Goal: Task Accomplishment & Management: Use online tool/utility

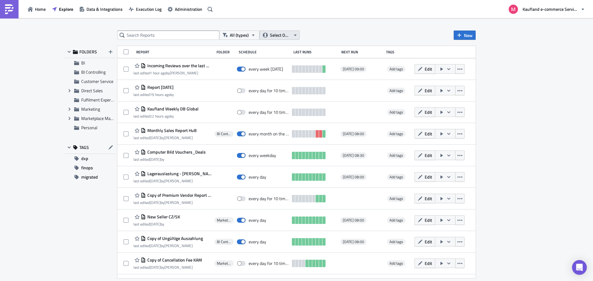
click at [280, 34] on span "Select Owner" at bounding box center [280, 35] width 21 height 7
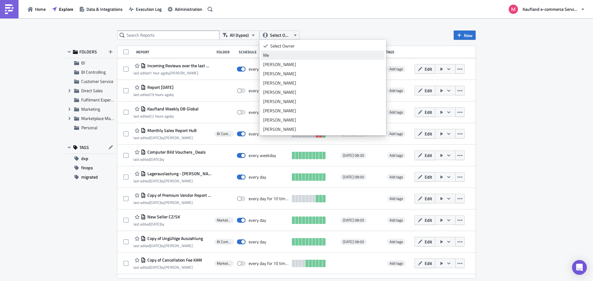
click at [274, 52] on div "Me" at bounding box center [322, 55] width 119 height 6
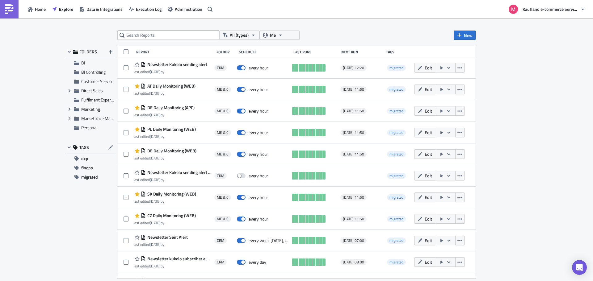
scroll to position [169, 0]
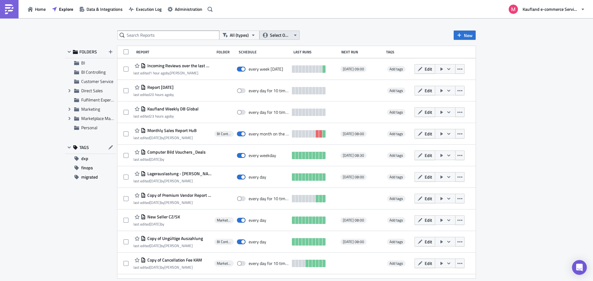
click at [280, 37] on span "Select Owner" at bounding box center [280, 35] width 21 height 7
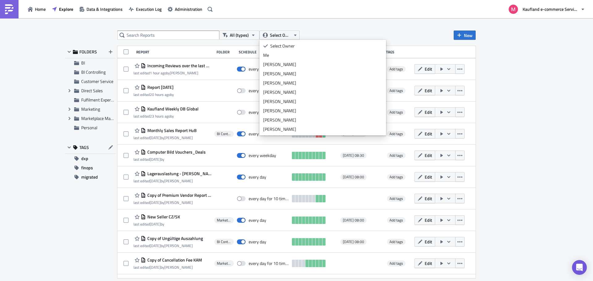
click at [183, 38] on input "text" at bounding box center [168, 35] width 102 height 9
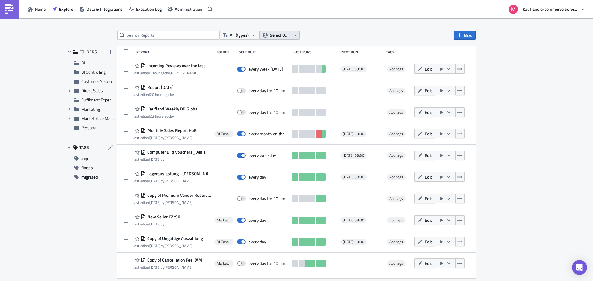
click at [289, 36] on span "Select Owner" at bounding box center [280, 35] width 21 height 7
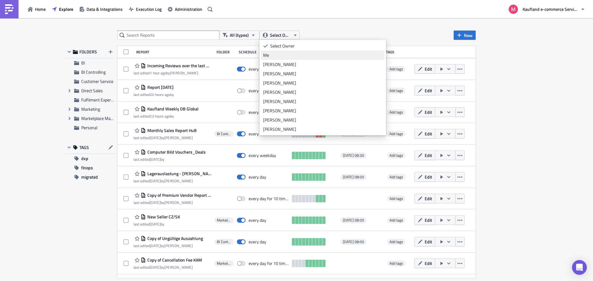
click at [273, 57] on div "Me" at bounding box center [322, 55] width 119 height 6
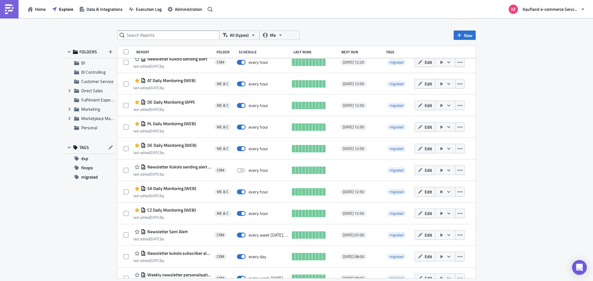
scroll to position [169, 0]
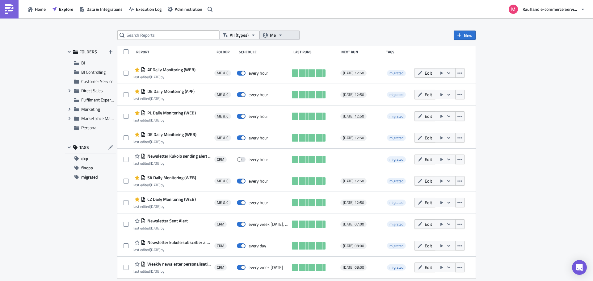
click at [283, 35] on button "Me" at bounding box center [279, 35] width 40 height 9
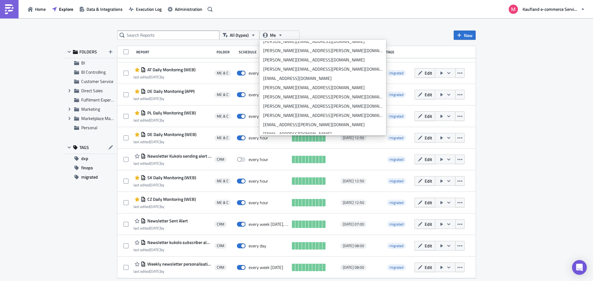
scroll to position [618, 0]
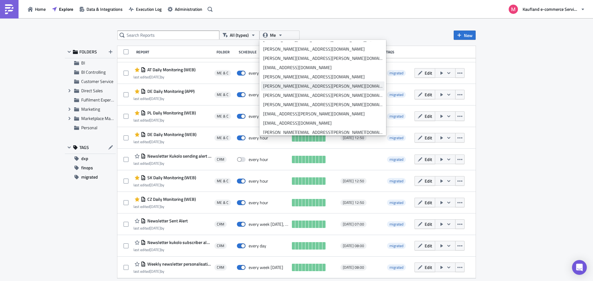
click at [292, 87] on div "[PERSON_NAME][EMAIL_ADDRESS][PERSON_NAME][DOMAIN_NAME]" at bounding box center [322, 86] width 119 height 6
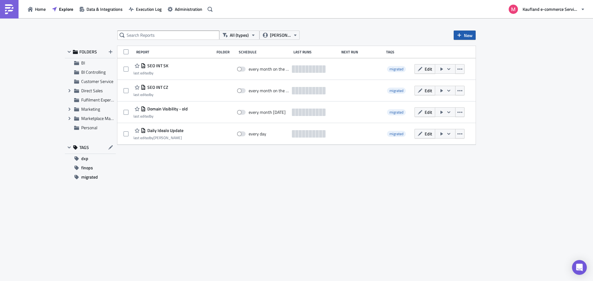
click at [464, 36] on span "New" at bounding box center [468, 35] width 9 height 6
click at [469, 52] on div "Report" at bounding box center [485, 51] width 41 height 6
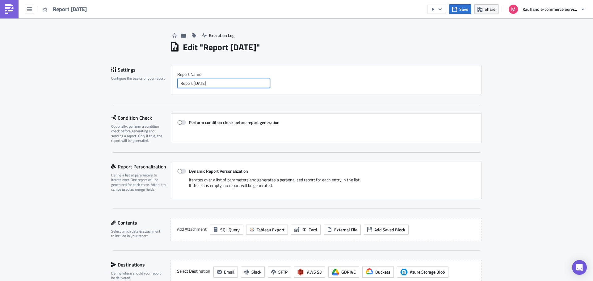
click at [219, 84] on input "Report [DATE]" at bounding box center [223, 83] width 93 height 9
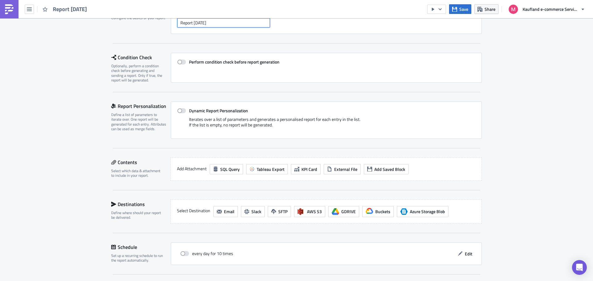
scroll to position [116, 0]
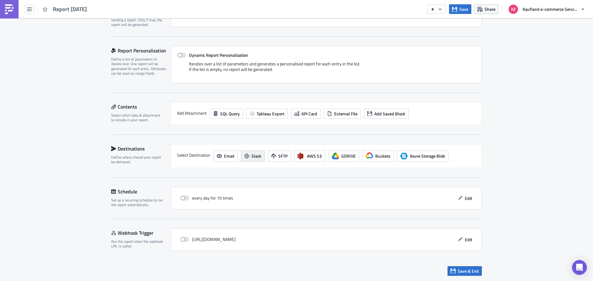
click at [252, 156] on span "Slack" at bounding box center [256, 156] width 10 height 6
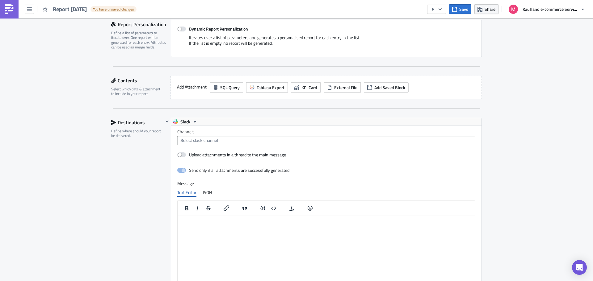
scroll to position [178, 0]
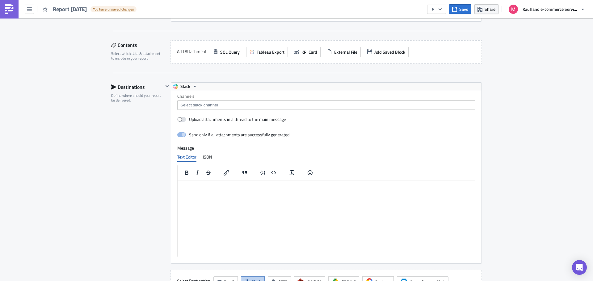
click at [225, 190] on html at bounding box center [326, 185] width 297 height 10
click at [181, 185] on p "Link zur Arbeitsmappe: [URL][DOMAIN_NAME] :seolicious:" at bounding box center [326, 185] width 292 height 5
paste body "Rich Text Area. Press ALT-0 for help."
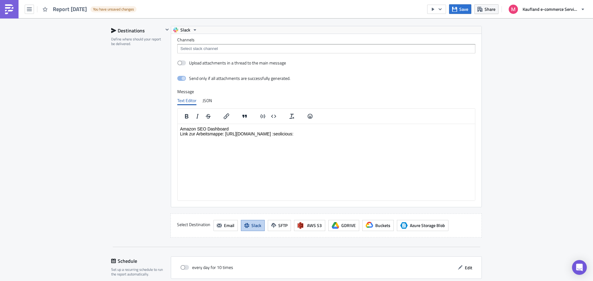
scroll to position [304, 0]
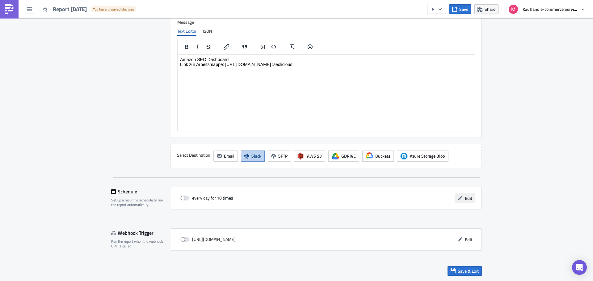
click at [465, 199] on span "Edit" at bounding box center [468, 198] width 7 height 6
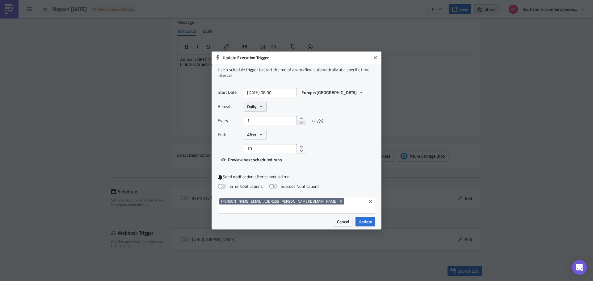
click at [264, 108] on button "Daily" at bounding box center [255, 107] width 23 height 10
click at [260, 139] on div "Weekly" at bounding box center [273, 136] width 51 height 6
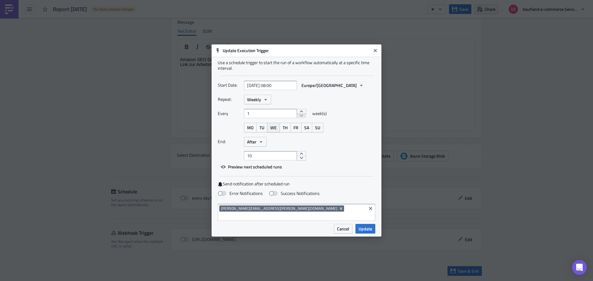
click at [276, 131] on span "WE" at bounding box center [273, 127] width 6 height 6
click at [300, 156] on button "increment" at bounding box center [301, 153] width 9 height 5
type input "12"
click at [300, 156] on button "increment" at bounding box center [301, 153] width 9 height 5
click at [255, 145] on span "After" at bounding box center [251, 142] width 9 height 6
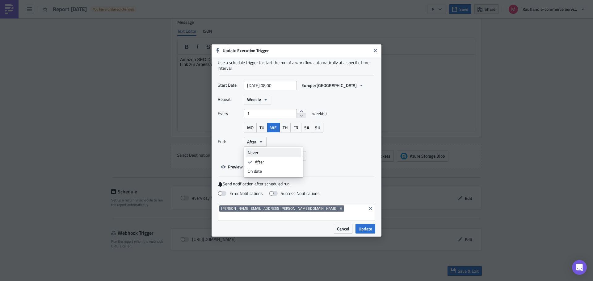
click at [258, 156] on div "Never" at bounding box center [273, 153] width 51 height 6
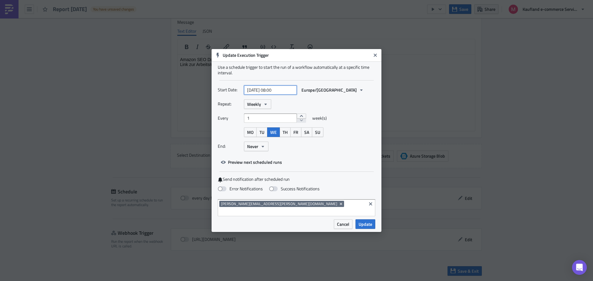
select select "7"
select select "2025"
drag, startPoint x: 275, startPoint y: 95, endPoint x: 272, endPoint y: 95, distance: 3.7
click at [272, 95] on input "[DATE] 08:00" at bounding box center [270, 90] width 53 height 9
click at [285, 95] on input "[DATE] 11:00" at bounding box center [270, 90] width 53 height 9
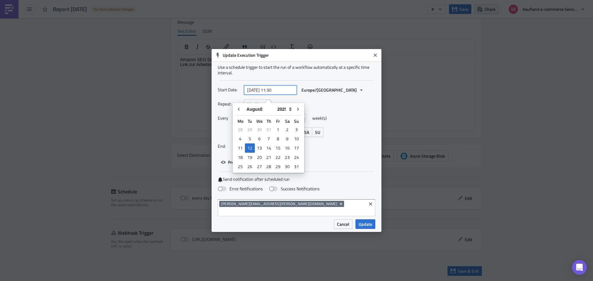
type input "[DATE] 11:30"
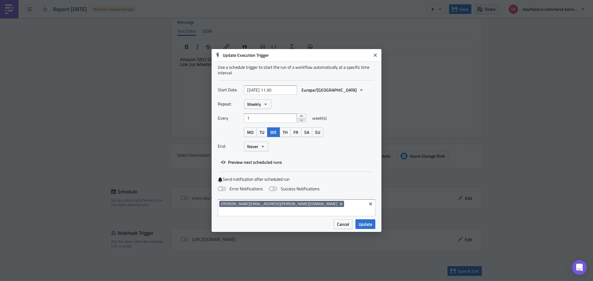
click at [355, 124] on div "Every 1 week(s)" at bounding box center [296, 121] width 157 height 14
click at [363, 221] on span "Update" at bounding box center [366, 224] width 14 height 6
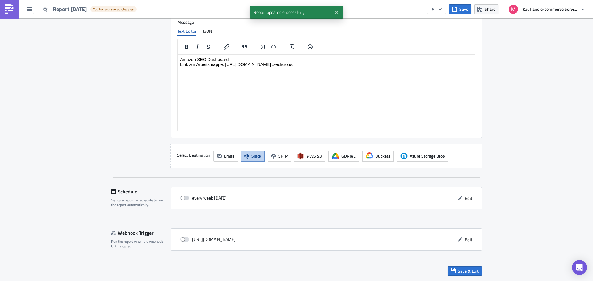
click at [186, 197] on span at bounding box center [184, 198] width 9 height 5
click at [186, 197] on input "checkbox" at bounding box center [184, 198] width 4 height 4
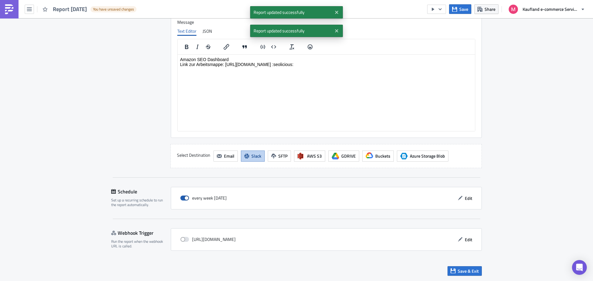
click at [186, 197] on span at bounding box center [184, 198] width 9 height 5
click at [186, 197] on input "checkbox" at bounding box center [184, 198] width 4 height 4
checkbox input "false"
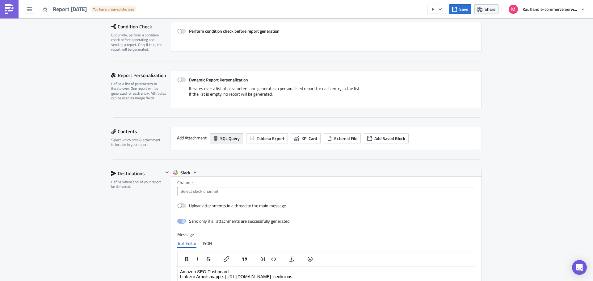
scroll to position [93, 0]
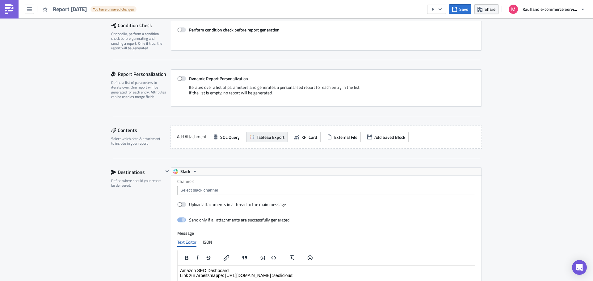
click at [261, 136] on span "Tableau Export" at bounding box center [271, 137] width 28 height 6
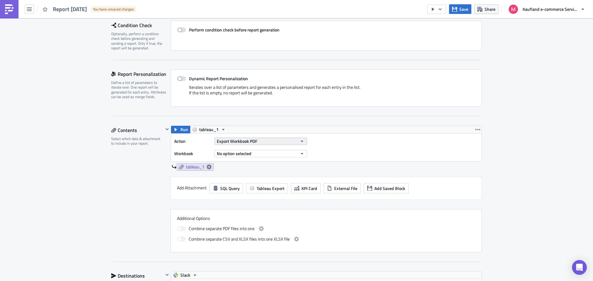
click at [236, 140] on span "Export Workbook PDF" at bounding box center [237, 141] width 40 height 6
click at [325, 162] on div "Run tableau_1 Action Export Workbook PDF Workbook No option selected tableau_1" at bounding box center [326, 148] width 311 height 45
click at [246, 152] on span "No option selected" at bounding box center [234, 153] width 35 height 6
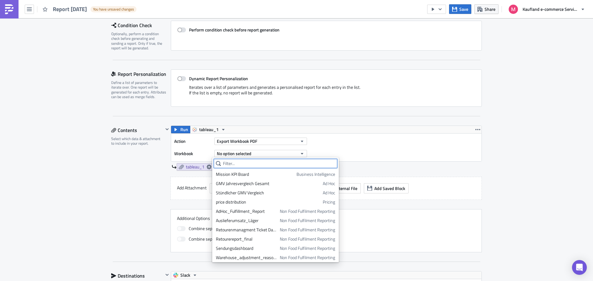
click at [246, 162] on input "text" at bounding box center [276, 163] width 124 height 9
paste input "[URL][DOMAIN_NAME]"
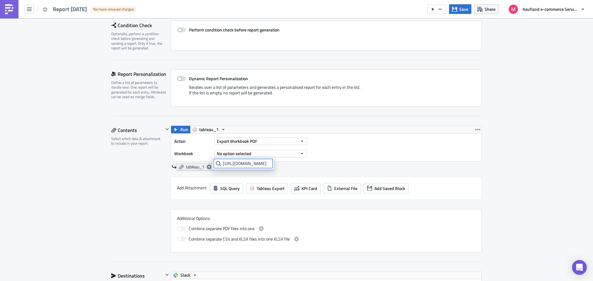
scroll to position [0, 0]
drag, startPoint x: 233, startPoint y: 163, endPoint x: 220, endPoint y: 165, distance: 13.2
click at [220, 165] on div "[URL][DOMAIN_NAME]" at bounding box center [243, 163] width 59 height 9
drag, startPoint x: 260, startPoint y: 166, endPoint x: 246, endPoint y: 165, distance: 14.8
click at [246, 165] on input "WeeklyTotal?:iid=1" at bounding box center [243, 163] width 59 height 9
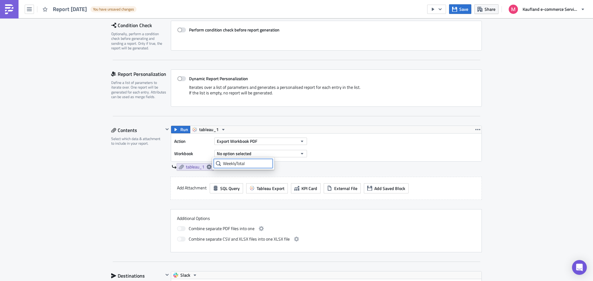
click at [262, 166] on input "WeeklyTotal" at bounding box center [243, 163] width 59 height 9
click at [236, 166] on input "WeeklyTotal" at bounding box center [243, 163] width 59 height 9
click at [252, 166] on input "Weekly Total" at bounding box center [243, 163] width 59 height 9
click at [245, 162] on input "Weekly Total" at bounding box center [243, 163] width 59 height 9
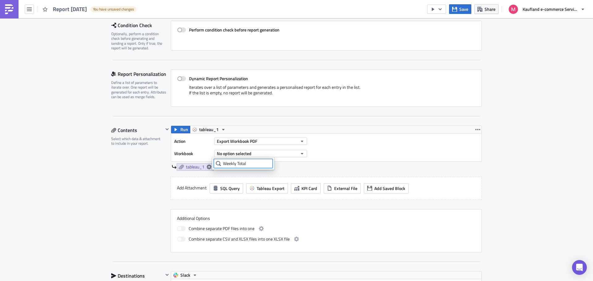
click at [245, 162] on input "Weekly Total" at bounding box center [243, 163] width 59 height 9
type input "[PERSON_NAME]"
click at [259, 172] on span "SEO Management" at bounding box center [257, 174] width 33 height 6
click at [287, 155] on button "Seo-Amazon" at bounding box center [260, 153] width 93 height 7
click at [369, 150] on div "Action Export Workbook PDF Workbook Seo-Amazon" at bounding box center [326, 148] width 310 height 28
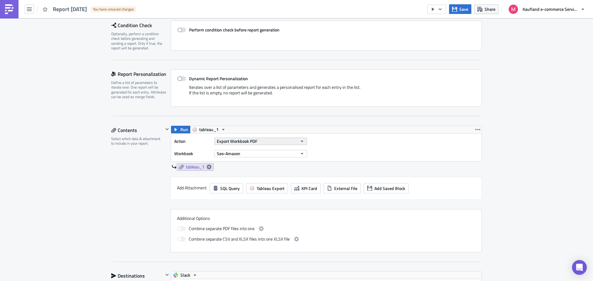
click at [260, 139] on button "Export Workbook PDF" at bounding box center [260, 141] width 93 height 7
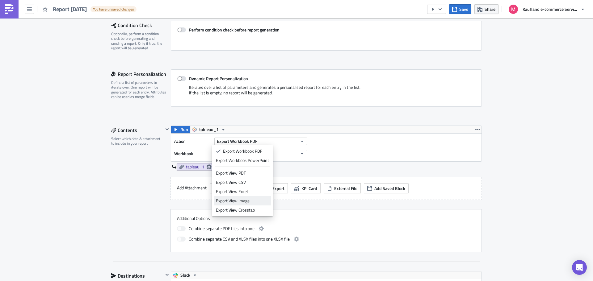
click at [253, 205] on link "Export View Image" at bounding box center [242, 200] width 57 height 9
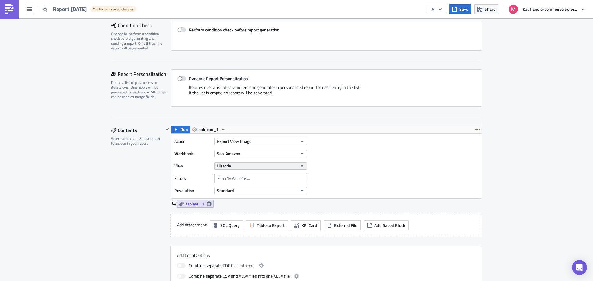
click at [279, 164] on button "Historie" at bounding box center [260, 165] width 93 height 7
click at [237, 208] on link "Weekly Total" at bounding box center [243, 205] width 59 height 9
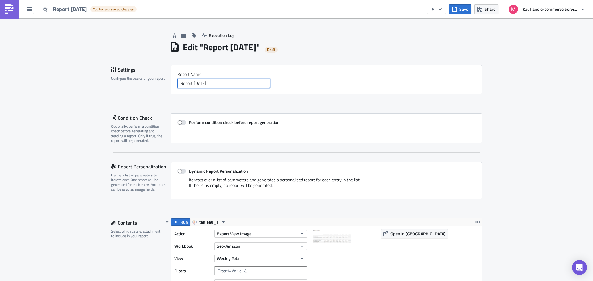
click at [219, 88] on input "Report [DATE]" at bounding box center [223, 83] width 93 height 9
paste input "seo-amazon"
drag, startPoint x: 239, startPoint y: 81, endPoint x: 168, endPoint y: 86, distance: 71.2
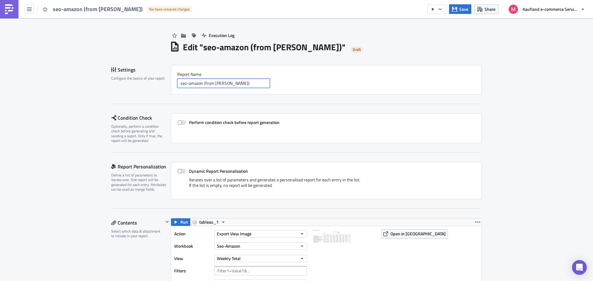
click at [168, 86] on div "Settings Configure the basics of your report. Report Nam﻿e seo-amazon (from [PE…" at bounding box center [296, 79] width 371 height 29
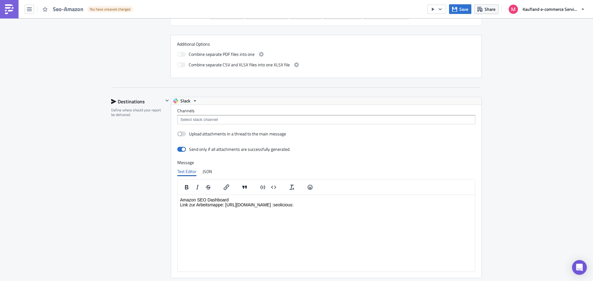
scroll to position [309, 0]
type input "Seo-Amazon"
click at [230, 121] on input at bounding box center [326, 119] width 294 height 6
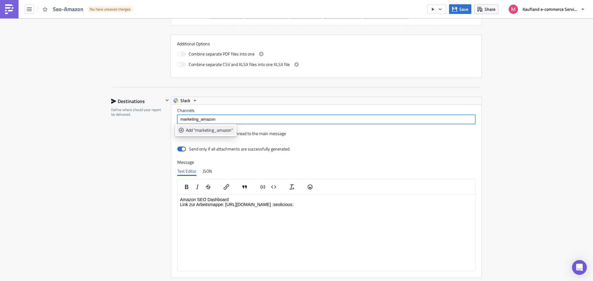
type input "marketing_amazon"
click at [209, 131] on div "Add "marketing_amazon"" at bounding box center [209, 130] width 47 height 6
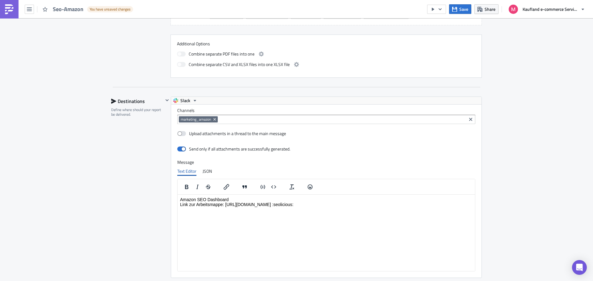
click at [531, 143] on div "Execution Log Edit " Seo-Amazon " Draft Settings Configure the basics of your r…" at bounding box center [296, 65] width 593 height 713
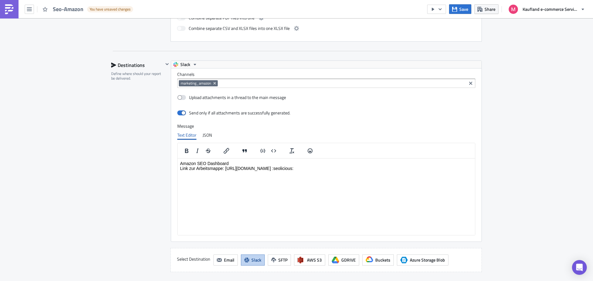
scroll to position [371, 0]
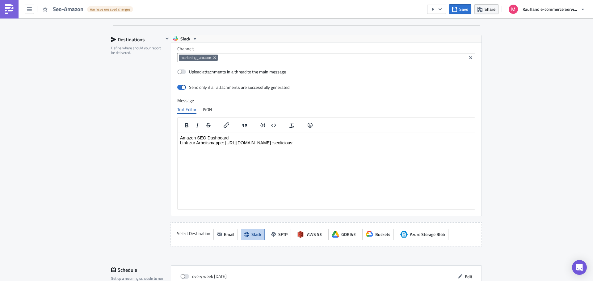
click at [244, 137] on p "Amazon SEO Dashboard Link zur Arbeitsmappe: [URL][DOMAIN_NAME] :seolicious:" at bounding box center [326, 140] width 292 height 10
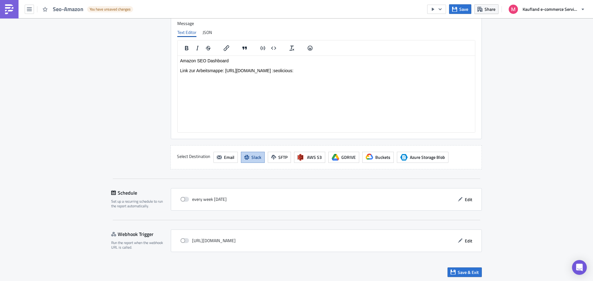
scroll to position [449, 0]
click at [458, 270] on span "Save & Exit" at bounding box center [468, 271] width 21 height 6
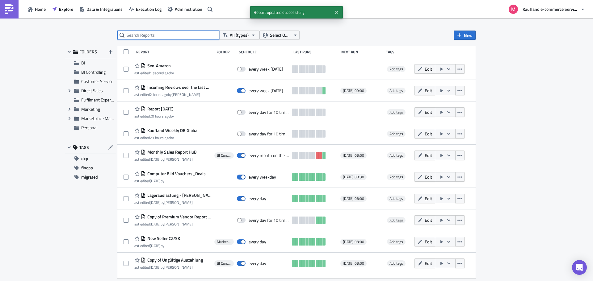
click at [168, 36] on input "text" at bounding box center [168, 35] width 102 height 9
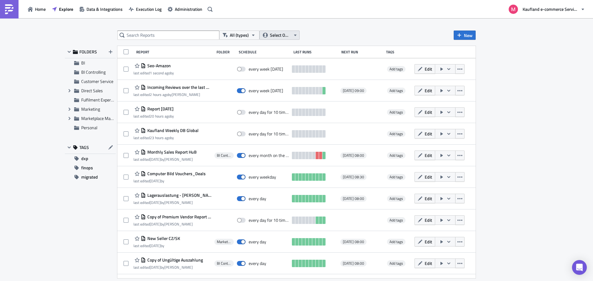
click at [281, 31] on button "Select Owner" at bounding box center [279, 35] width 40 height 9
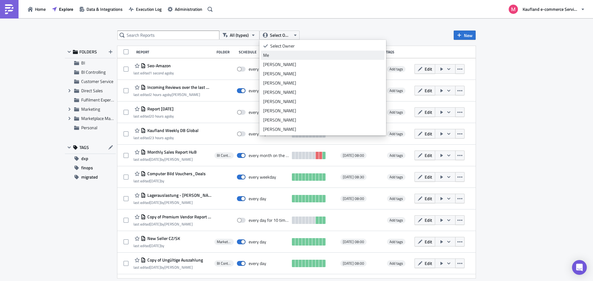
click at [278, 56] on div "Me" at bounding box center [322, 55] width 119 height 6
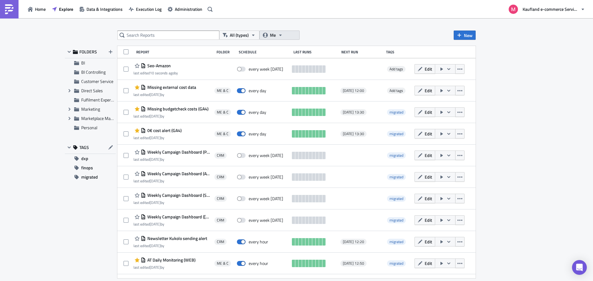
click at [288, 38] on button "Me" at bounding box center [279, 35] width 40 height 9
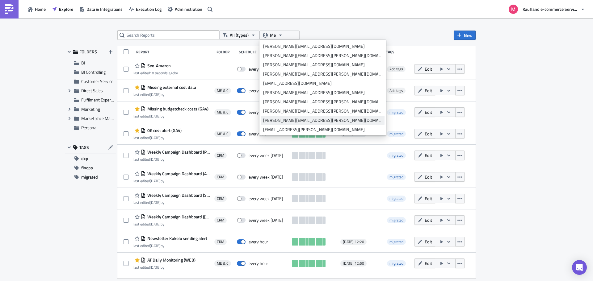
scroll to position [648, 0]
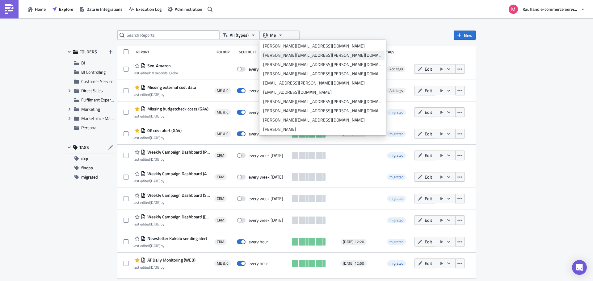
click at [272, 55] on div "[PERSON_NAME][EMAIL_ADDRESS][PERSON_NAME][DOMAIN_NAME]" at bounding box center [322, 55] width 119 height 6
